Goal: Information Seeking & Learning: Learn about a topic

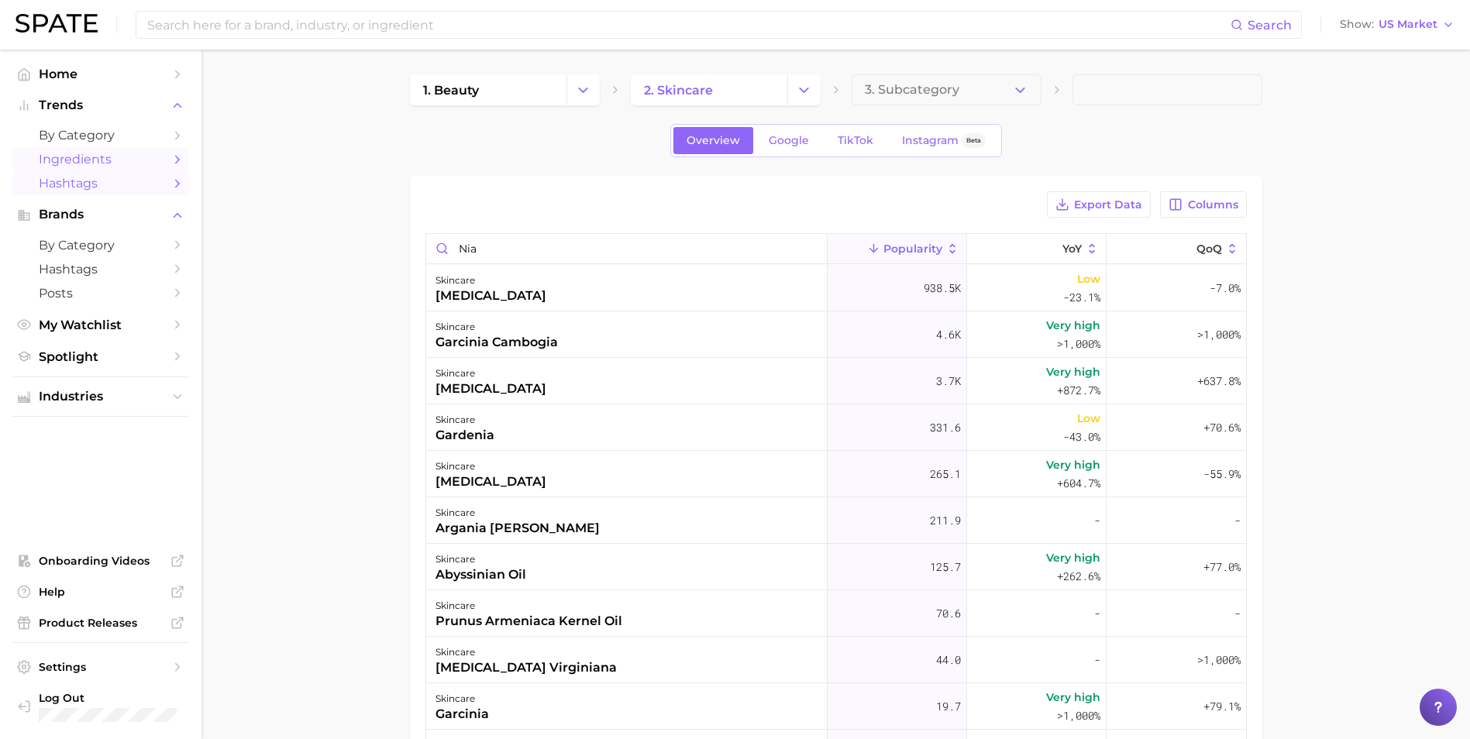
click at [88, 186] on span "Hashtags" at bounding box center [101, 183] width 124 height 15
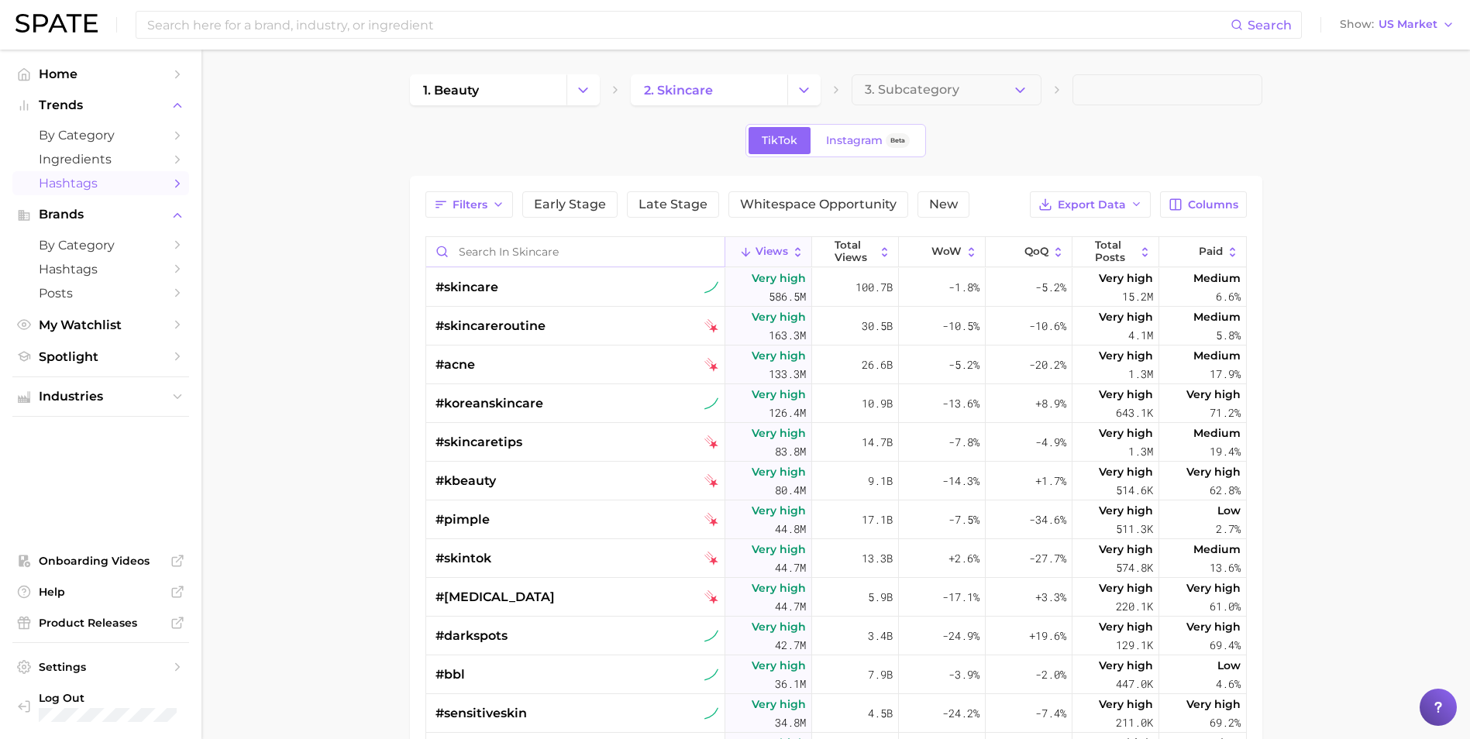
click at [522, 253] on input "Search in skincare" at bounding box center [575, 251] width 298 height 29
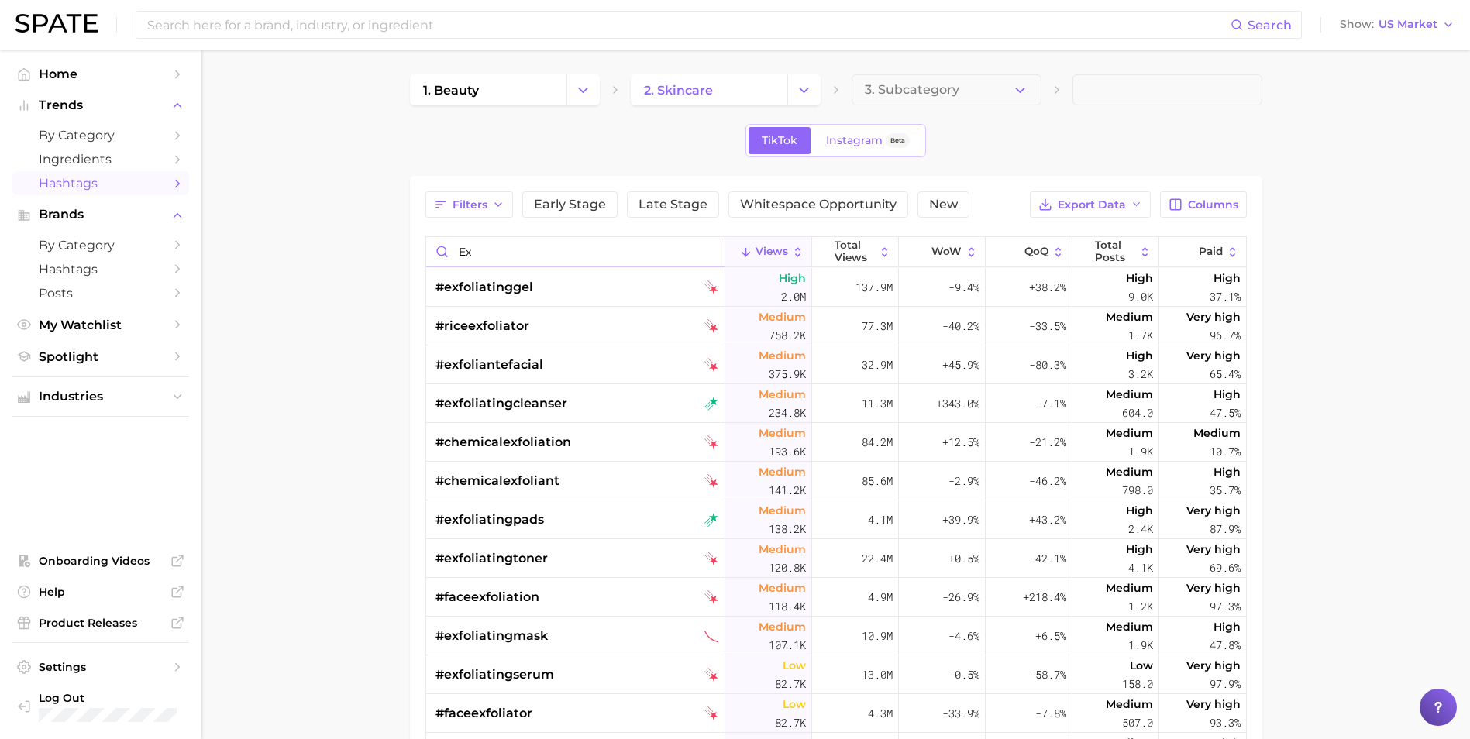
type input "e"
